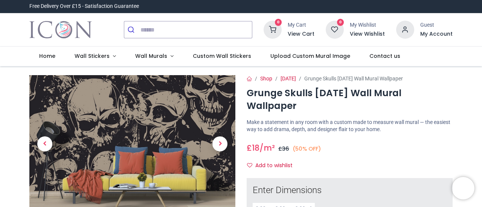
click at [148, 59] on span "Wall Murals" at bounding box center [151, 56] width 32 height 8
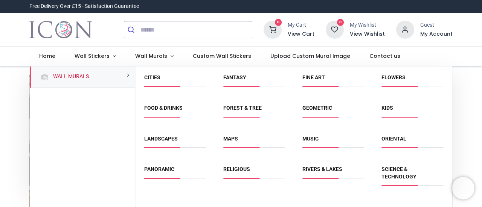
scroll to position [30, 0]
click at [309, 146] on span "Music" at bounding box center [333, 142] width 62 height 12
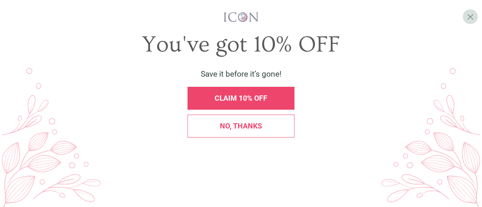
click at [250, 99] on span "CLAIM 10% OFF" at bounding box center [240, 98] width 53 height 9
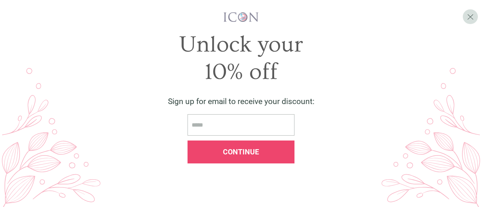
click at [469, 16] on span "X" at bounding box center [470, 17] width 7 height 10
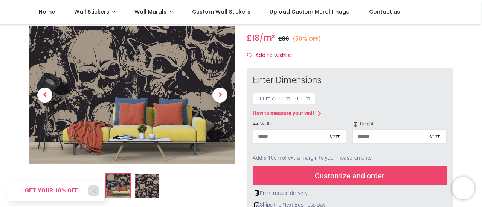
scroll to position [0, 0]
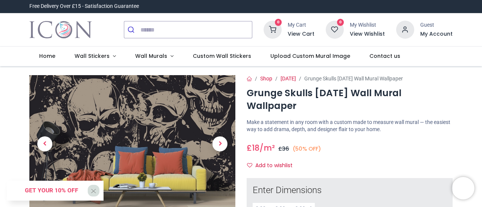
click at [149, 61] on link "Wall Murals" at bounding box center [154, 57] width 58 height 20
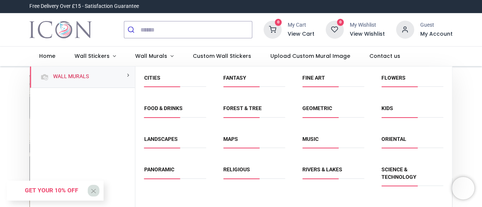
click at [231, 81] on link "Fantasy" at bounding box center [234, 78] width 23 height 6
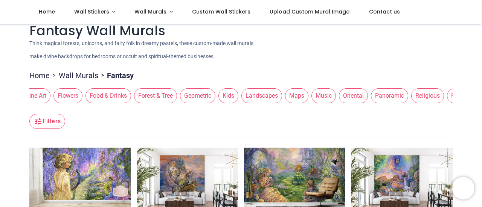
scroll to position [0, 260]
click at [314, 94] on span "Music" at bounding box center [322, 95] width 24 height 15
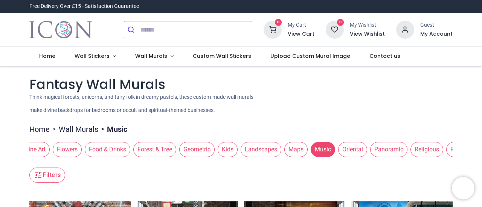
click at [189, 152] on span "Geometric" at bounding box center [196, 149] width 35 height 15
